Goal: Find contact information: Find contact information

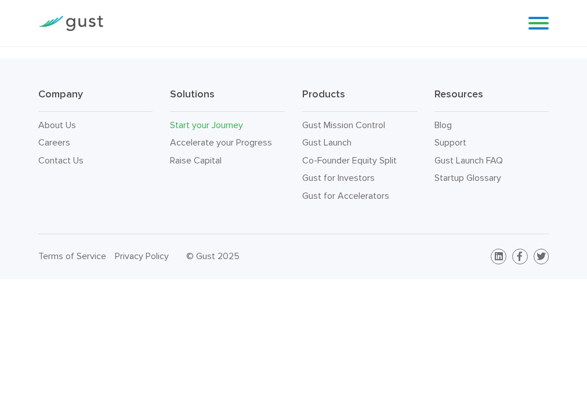
scroll to position [2599, 0]
click at [70, 166] on link "Contact Us" at bounding box center [60, 160] width 45 height 11
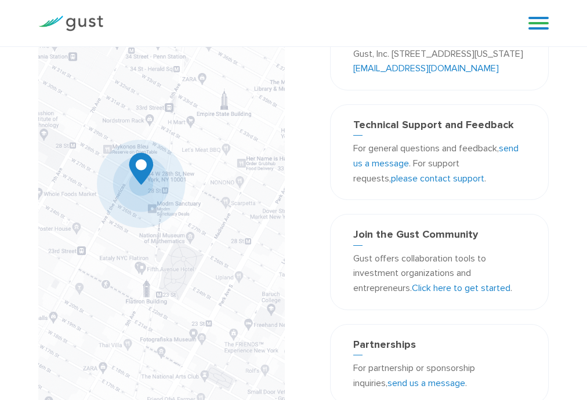
scroll to position [139, 0]
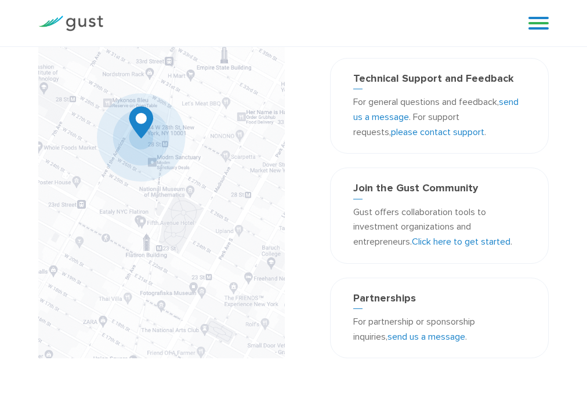
drag, startPoint x: 504, startPoint y: 81, endPoint x: 422, endPoint y: 85, distance: 81.3
click at [422, 30] on p "Gust, Inc. [STREET_ADDRESS][US_STATE] [EMAIL_ADDRESS][DOMAIN_NAME]" at bounding box center [439, 15] width 172 height 30
select select "en2en"
